Goal: Navigation & Orientation: Find specific page/section

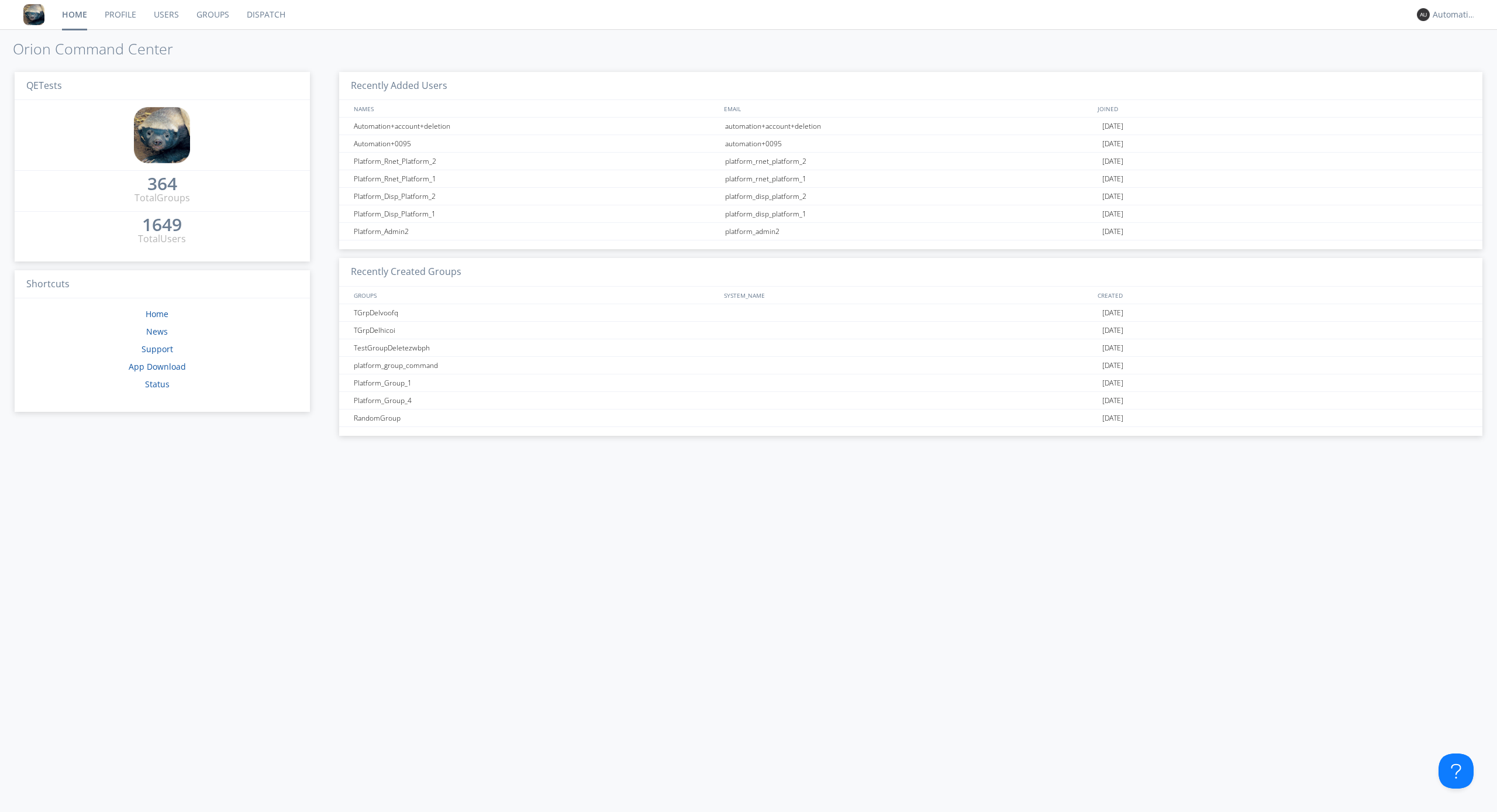
click at [265, 14] on link "Dispatch" at bounding box center [266, 14] width 56 height 29
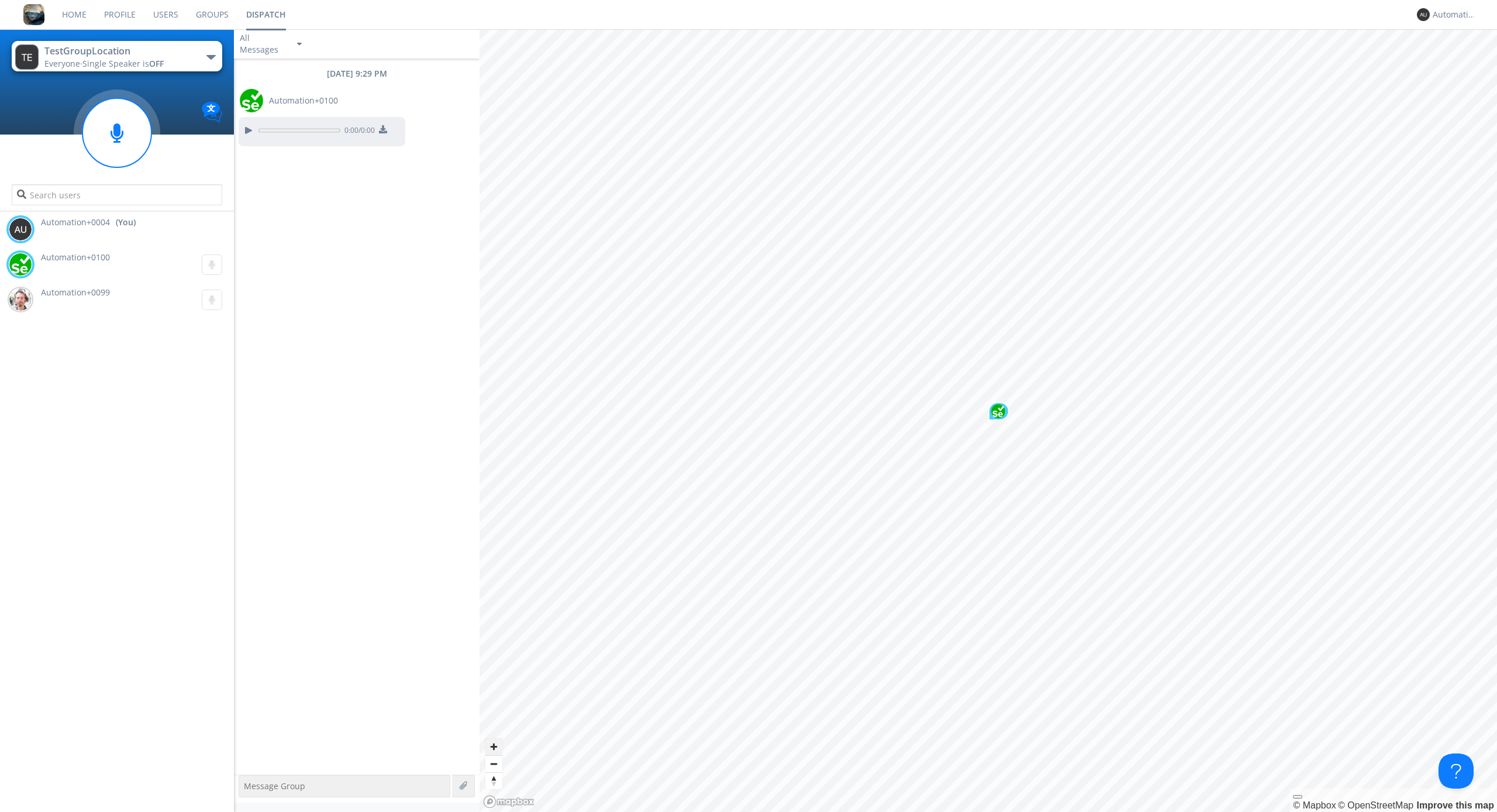
click at [493, 747] on span "Zoom in" at bounding box center [494, 747] width 17 height 17
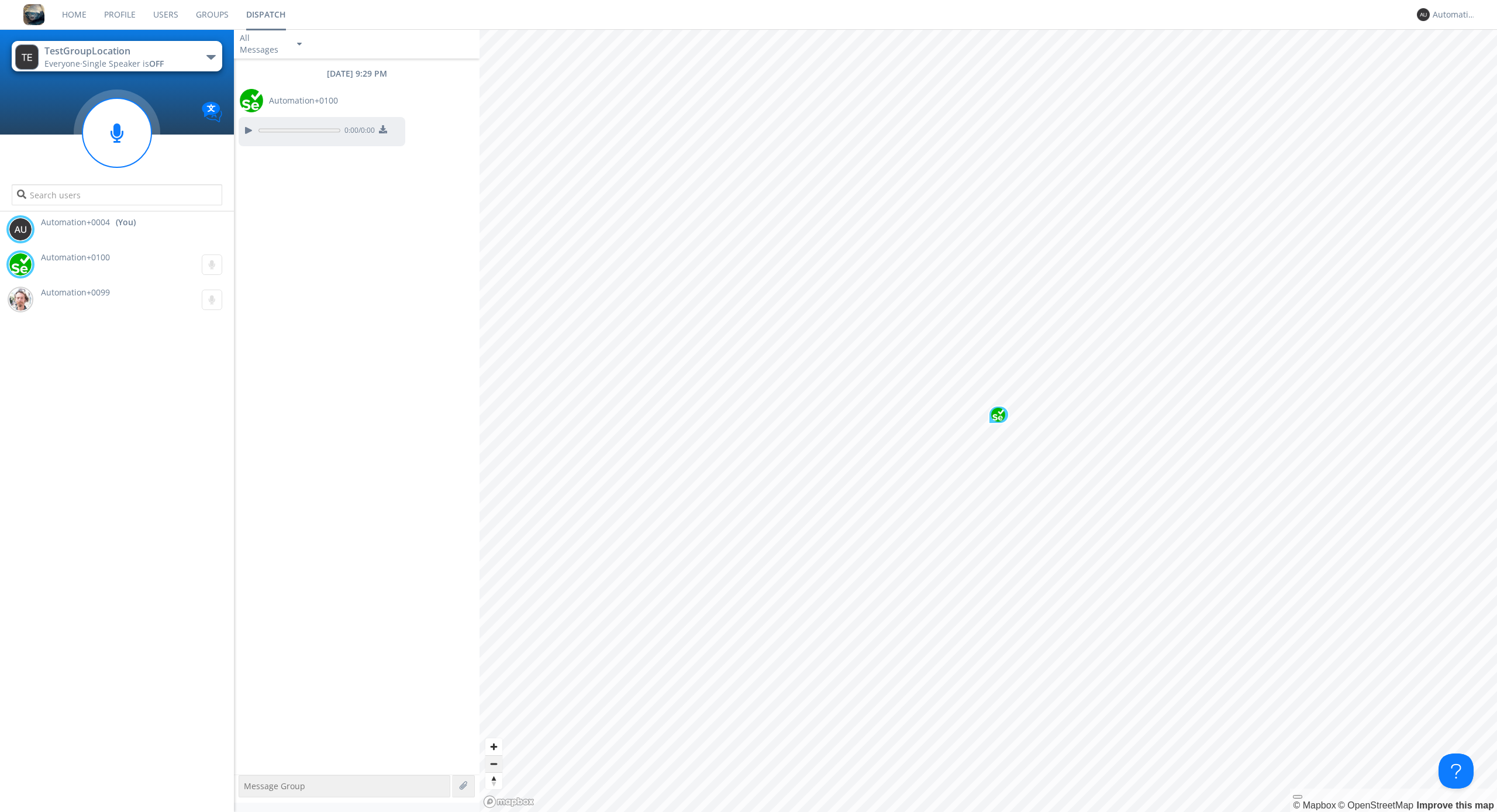
click at [493, 764] on span "Zoom out" at bounding box center [494, 764] width 17 height 16
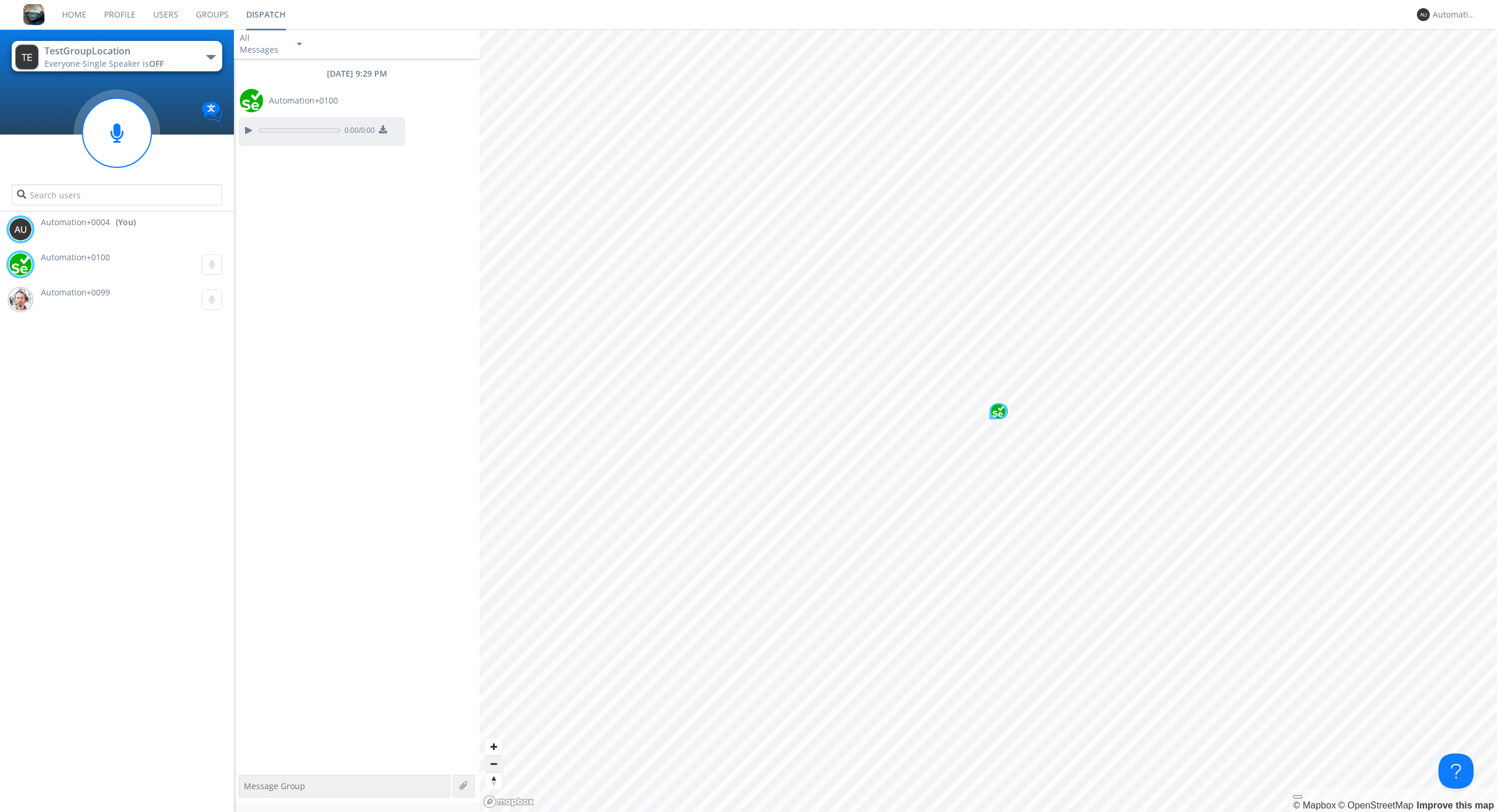
click at [493, 764] on span "Zoom out" at bounding box center [494, 764] width 17 height 16
